Goal: Task Accomplishment & Management: Use online tool/utility

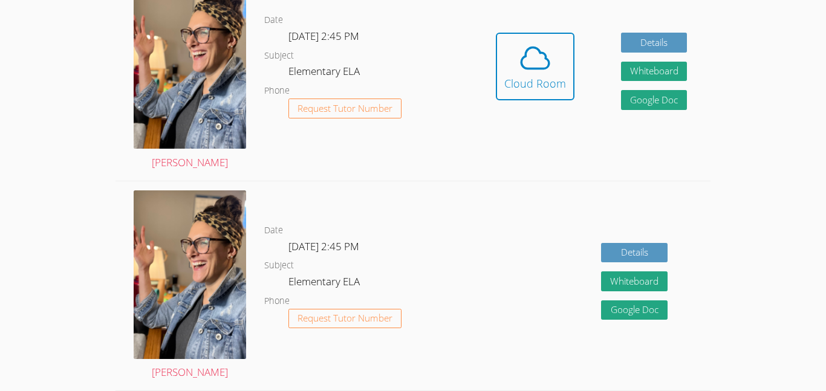
scroll to position [398, 0]
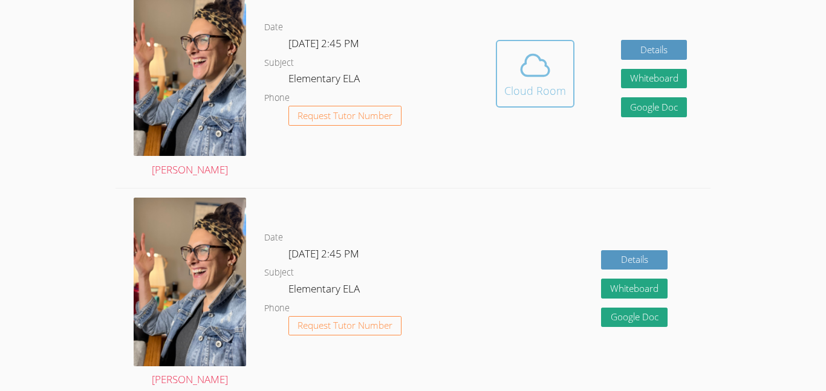
click at [551, 82] on icon at bounding box center [535, 65] width 34 height 34
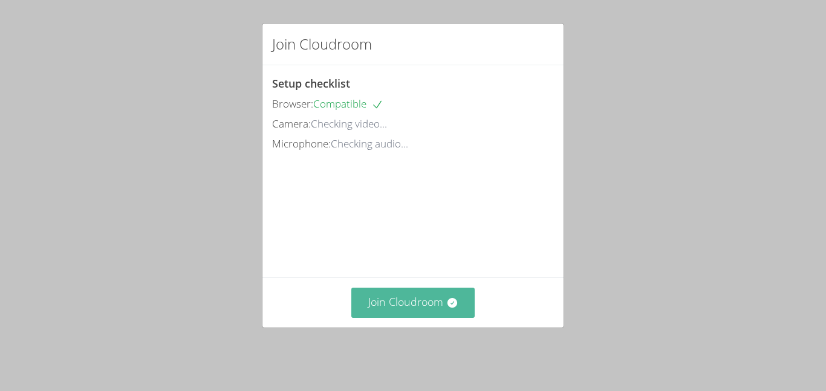
click at [412, 308] on button "Join Cloudroom" at bounding box center [413, 303] width 124 height 30
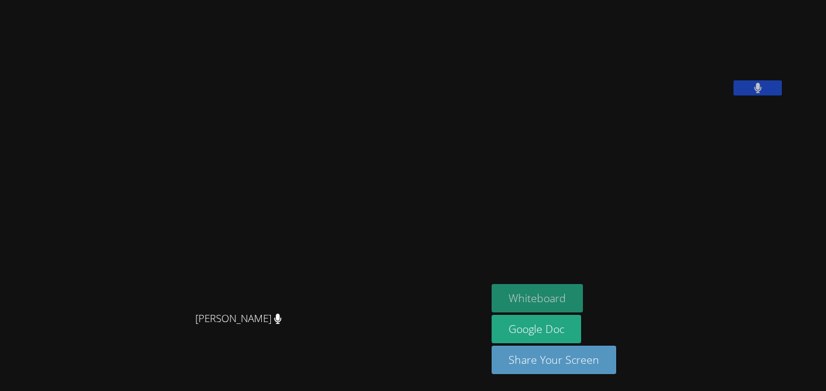
click at [583, 292] on button "Whiteboard" at bounding box center [536, 298] width 91 height 28
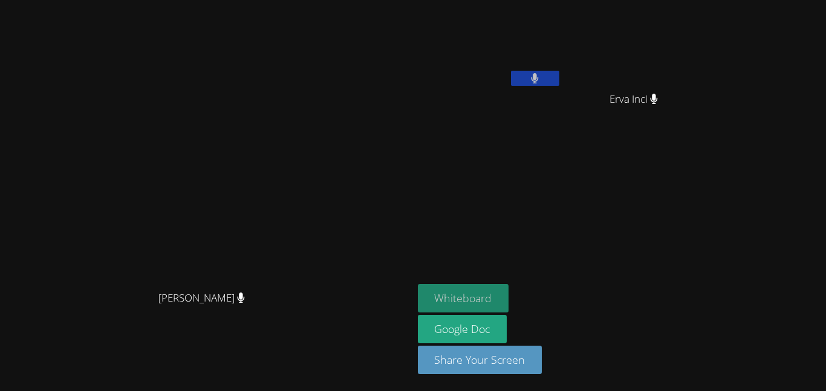
click at [509, 303] on button "Whiteboard" at bounding box center [463, 298] width 91 height 28
click at [509, 301] on button "Whiteboard" at bounding box center [463, 298] width 91 height 28
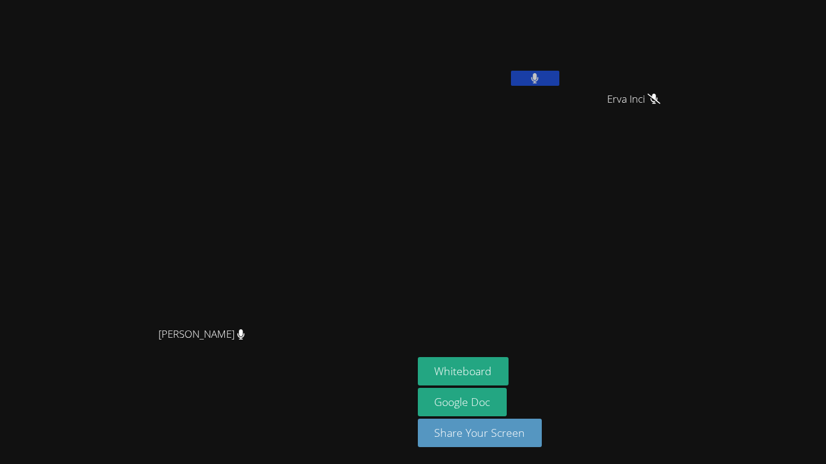
click at [559, 79] on button at bounding box center [535, 78] width 48 height 15
click at [408, 31] on div "[PERSON_NAME] [PERSON_NAME]" at bounding box center [206, 232] width 403 height 454
